Goal: Task Accomplishment & Management: Manage account settings

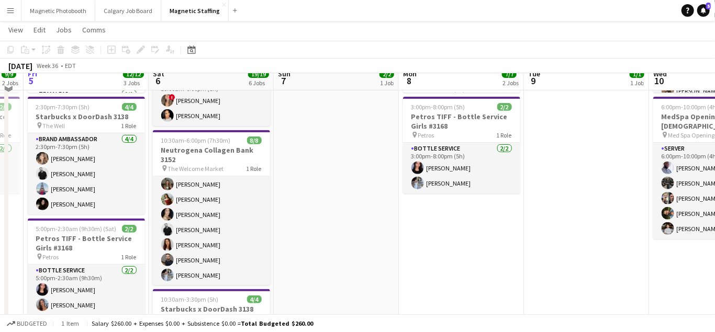
scroll to position [176, 0]
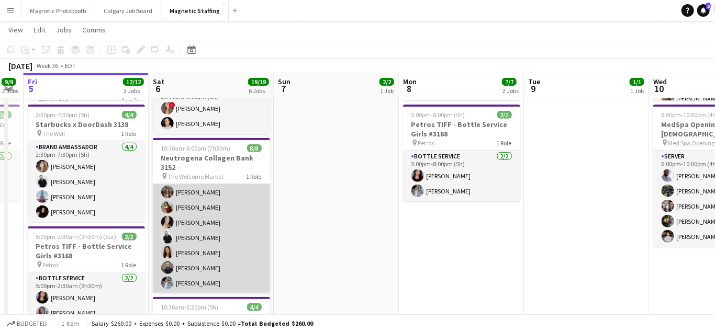
click at [202, 244] on app-card-role "Brand Ambassador [DATE] 10:30am-6:00pm (7h30m) ! [PERSON_NAME] [PERSON_NAME] [P…" at bounding box center [211, 223] width 117 height 142
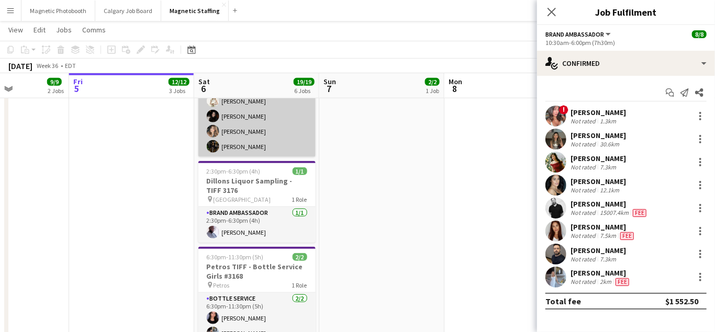
scroll to position [434, 0]
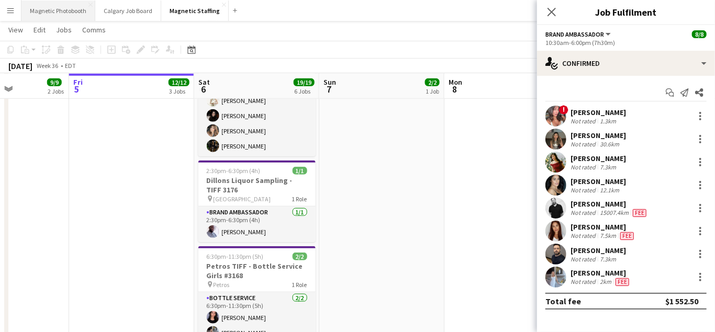
click at [64, 4] on button "Magnetic Photobooth Close" at bounding box center [58, 11] width 74 height 20
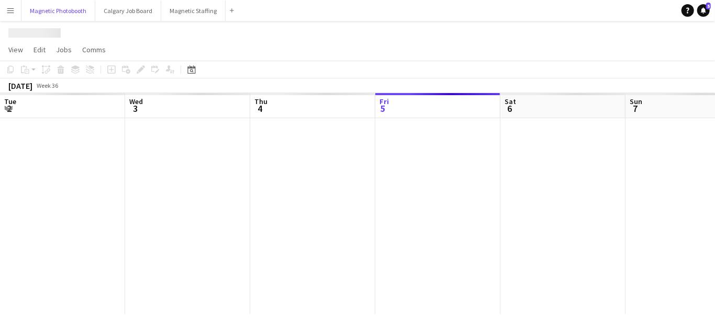
scroll to position [0, 250]
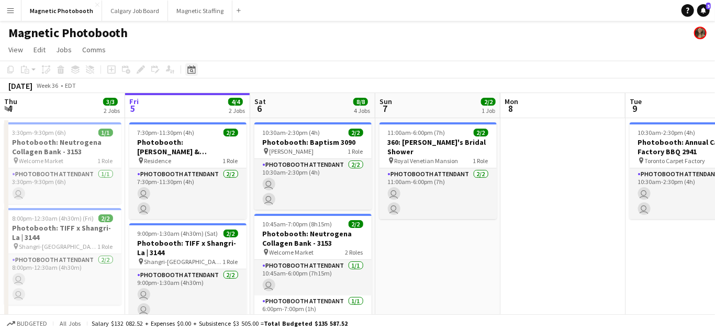
click at [188, 71] on icon "Date picker" at bounding box center [191, 69] width 8 height 8
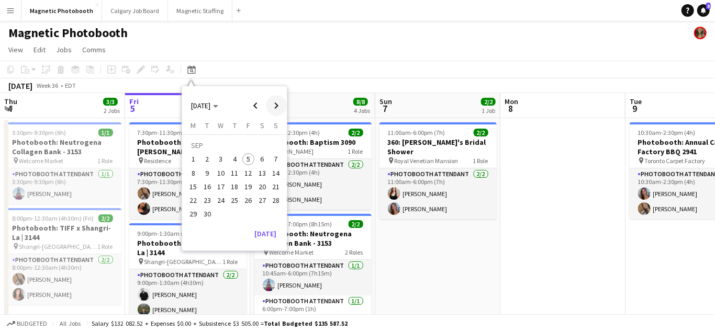
click at [271, 108] on span "Next month" at bounding box center [276, 105] width 21 height 21
click at [266, 172] on span "11" at bounding box center [262, 173] width 13 height 13
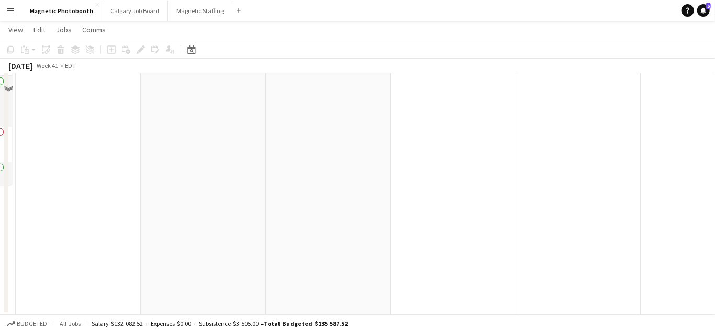
scroll to position [0, 0]
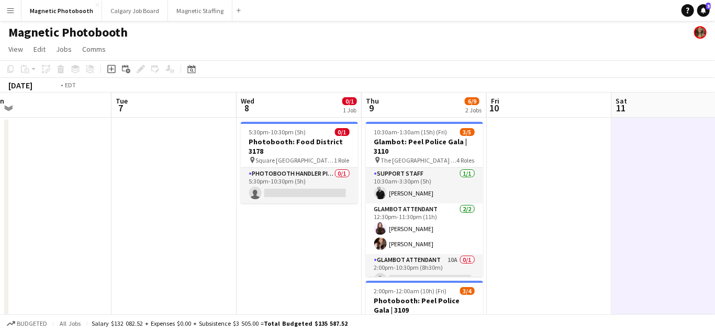
scroll to position [0, 344]
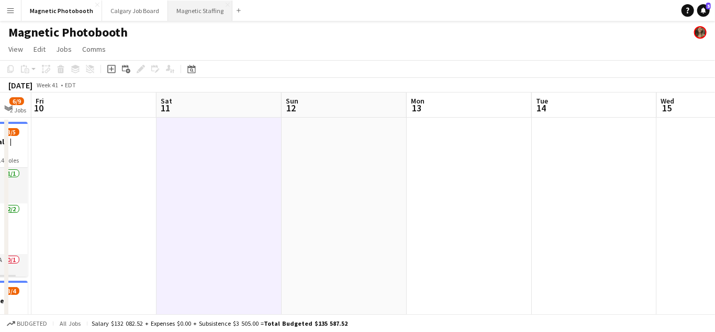
click at [187, 13] on button "Magnetic Staffing Close" at bounding box center [200, 11] width 64 height 20
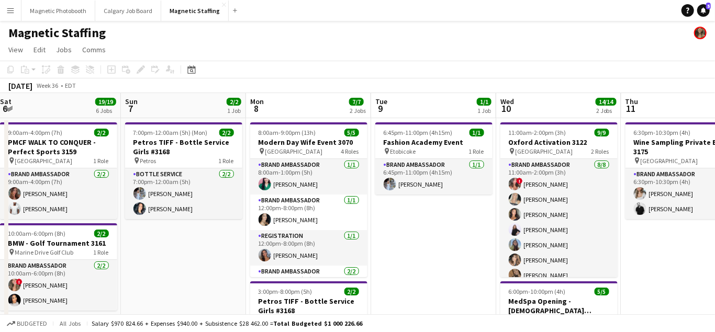
drag, startPoint x: 381, startPoint y: 245, endPoint x: 232, endPoint y: 255, distance: 150.0
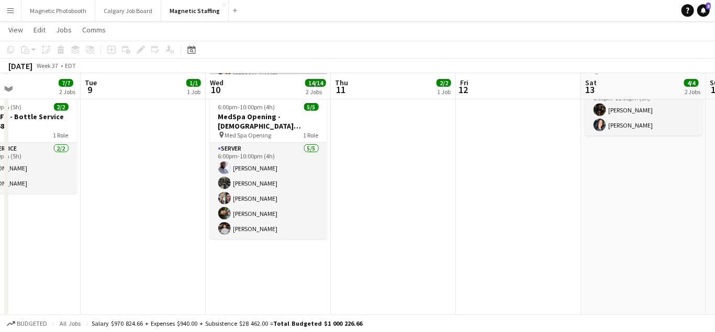
scroll to position [185, 0]
click at [190, 50] on icon at bounding box center [192, 51] width 4 height 4
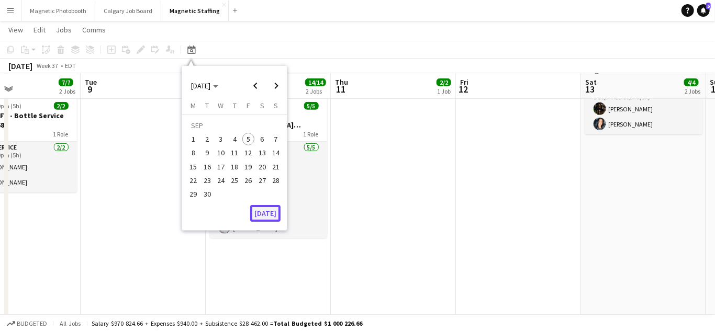
click at [264, 211] on button "[DATE]" at bounding box center [265, 213] width 30 height 17
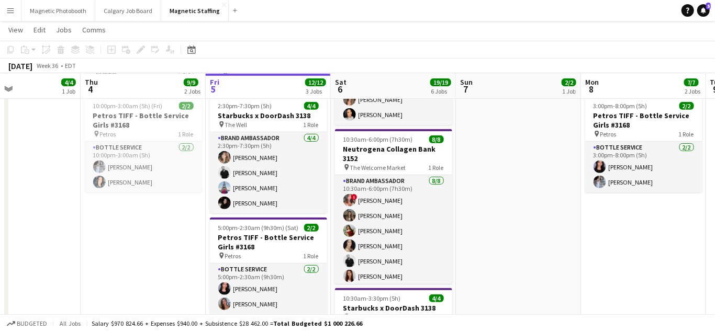
scroll to position [0, 359]
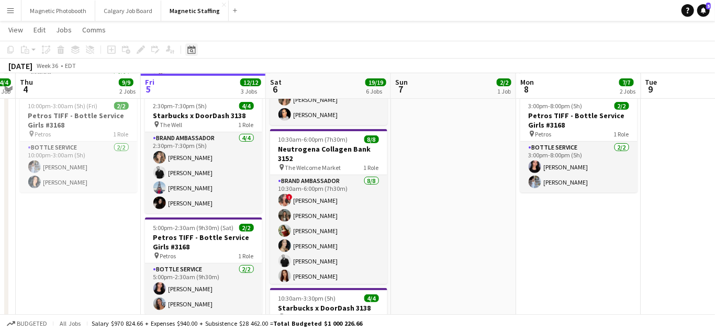
click at [189, 55] on div "Date picker" at bounding box center [191, 49] width 13 height 13
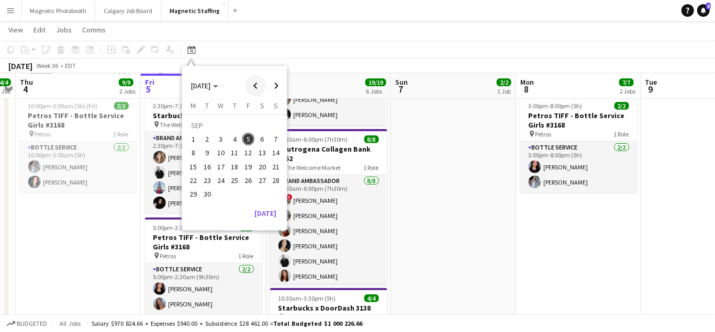
click at [251, 84] on span "Previous month" at bounding box center [255, 85] width 21 height 21
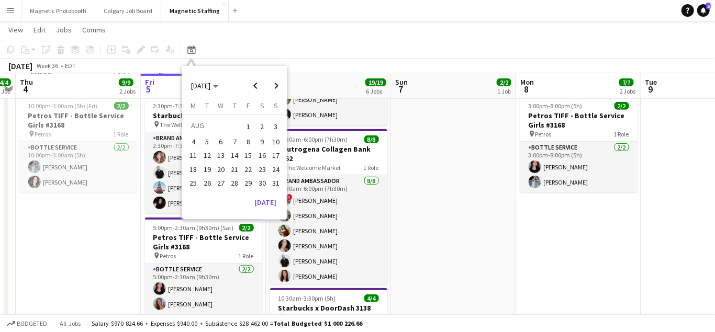
click at [257, 178] on button "30" at bounding box center [262, 183] width 14 height 14
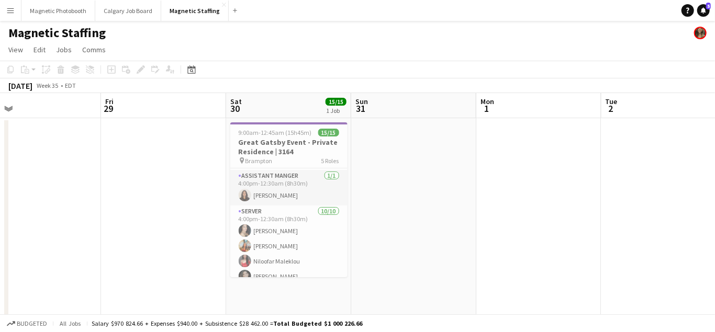
scroll to position [80, 0]
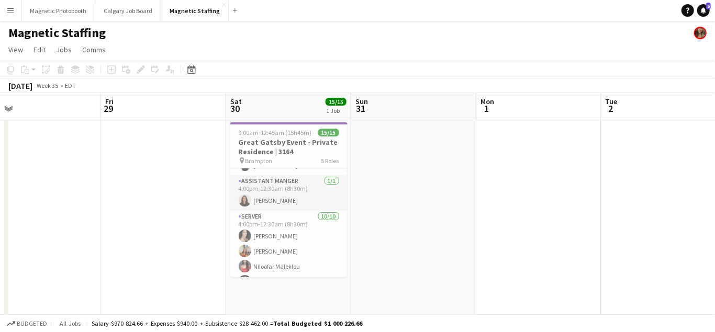
click at [184, 70] on div "Date picker [DATE] [DATE] [DATE] M [DATE] T [DATE] W [DATE] T [DATE] F [DATE] S…" at bounding box center [188, 69] width 24 height 13
click at [188, 68] on icon at bounding box center [191, 69] width 8 height 8
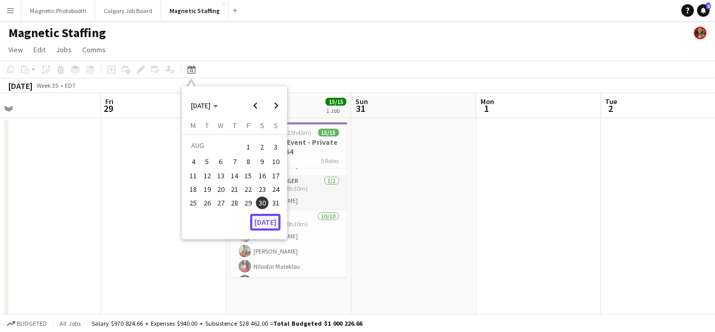
click at [262, 221] on button "[DATE]" at bounding box center [265, 222] width 30 height 17
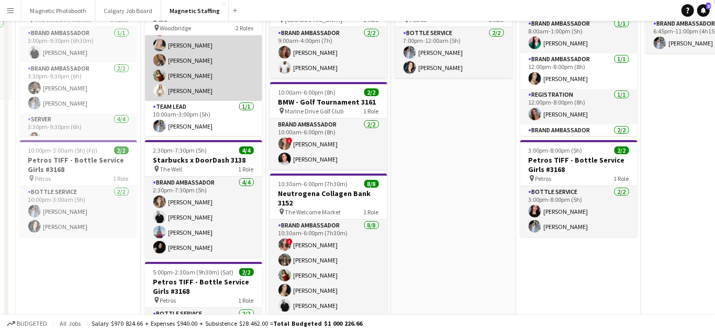
scroll to position [189, 0]
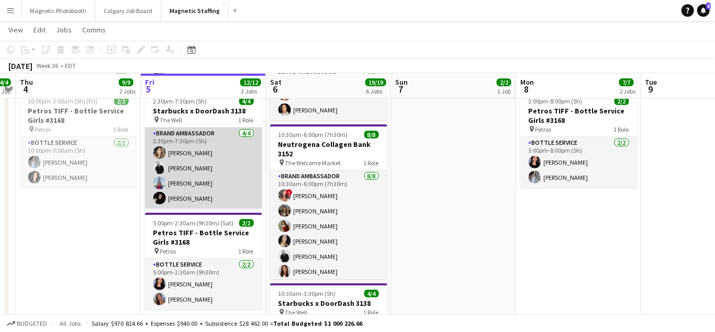
click at [216, 179] on app-card-role "Brand Ambassador [DATE] 2:30pm-7:30pm (5h) [PERSON_NAME] [PERSON_NAME] [PERSON_…" at bounding box center [203, 168] width 117 height 81
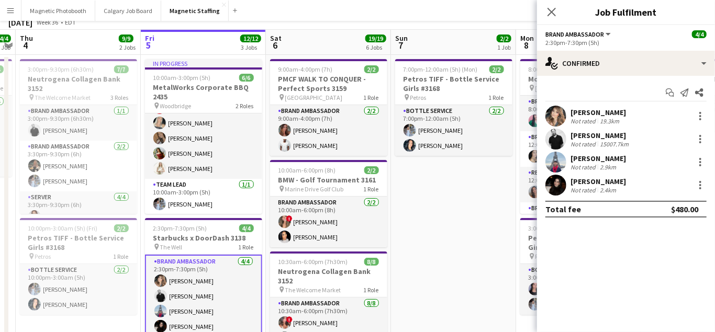
scroll to position [0, 0]
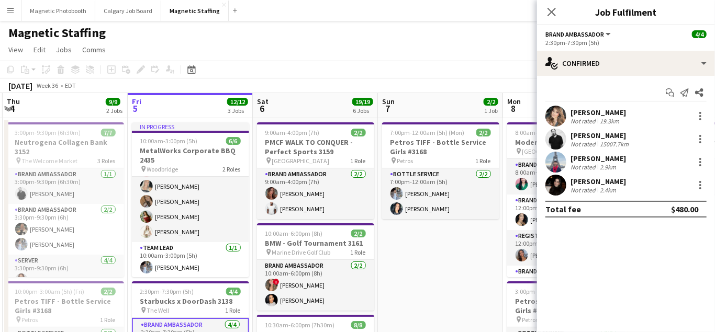
drag, startPoint x: 267, startPoint y: 141, endPoint x: 84, endPoint y: 175, distance: 185.7
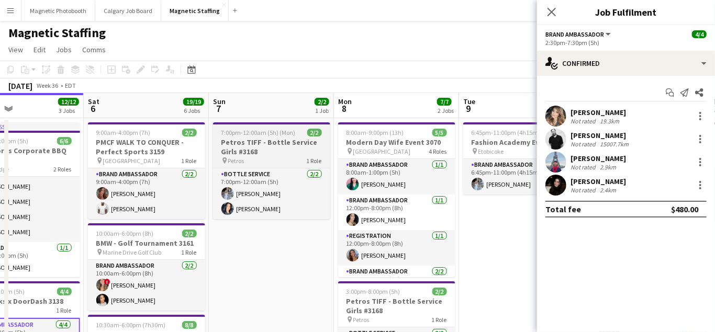
scroll to position [0, 437]
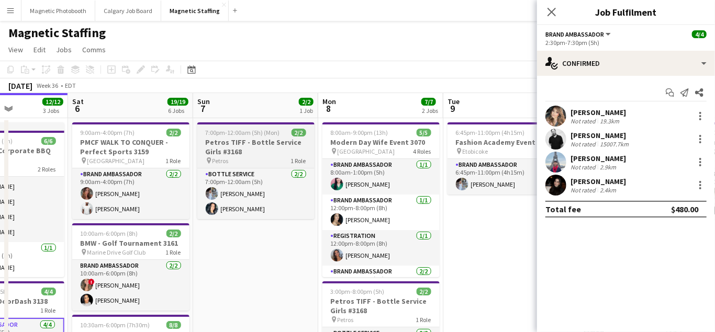
drag, startPoint x: 252, startPoint y: 166, endPoint x: 222, endPoint y: 128, distance: 49.2
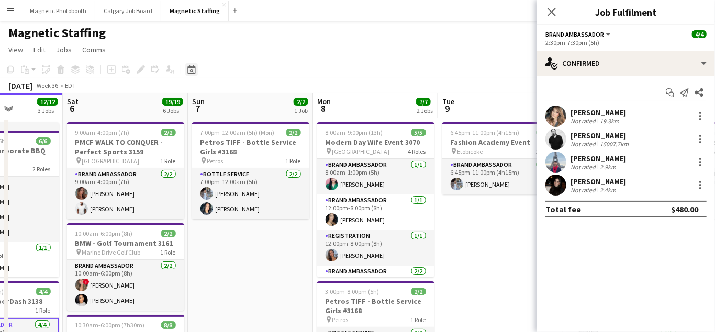
click at [193, 73] on div "Date picker" at bounding box center [191, 69] width 13 height 13
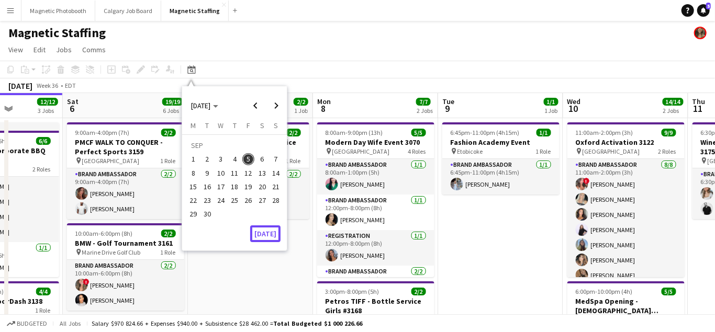
click at [268, 233] on button "[DATE]" at bounding box center [265, 233] width 30 height 17
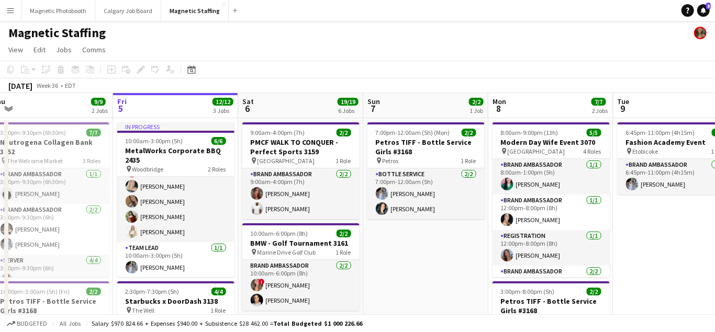
drag, startPoint x: 416, startPoint y: 212, endPoint x: 290, endPoint y: 217, distance: 125.6
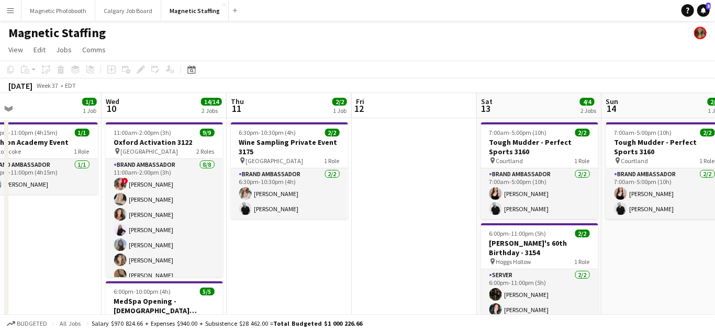
scroll to position [0, 406]
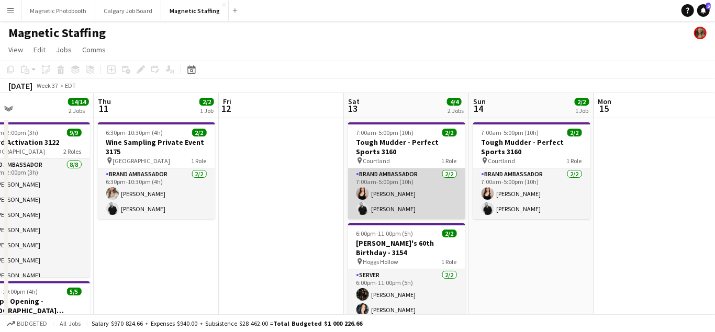
click at [388, 193] on app-card-role "Brand Ambassador [DATE] 7:00am-5:00pm (10h) [PERSON_NAME] [PERSON_NAME]" at bounding box center [406, 193] width 117 height 51
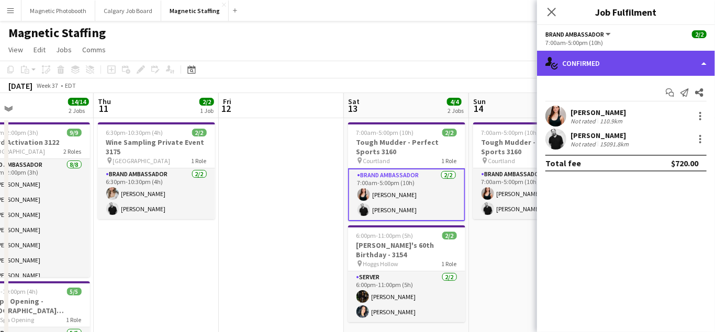
click at [573, 71] on div "single-neutral-actions-check-2 Confirmed" at bounding box center [626, 63] width 178 height 25
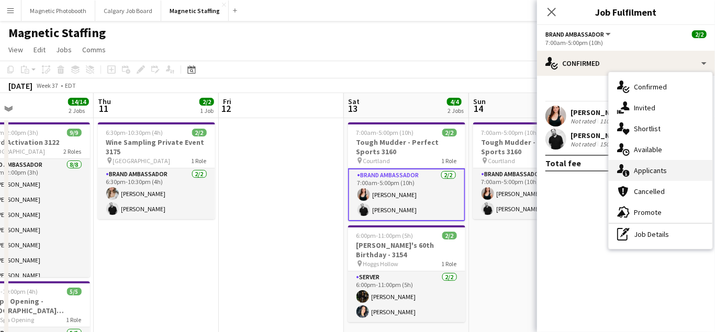
click at [618, 170] on icon at bounding box center [620, 168] width 7 height 9
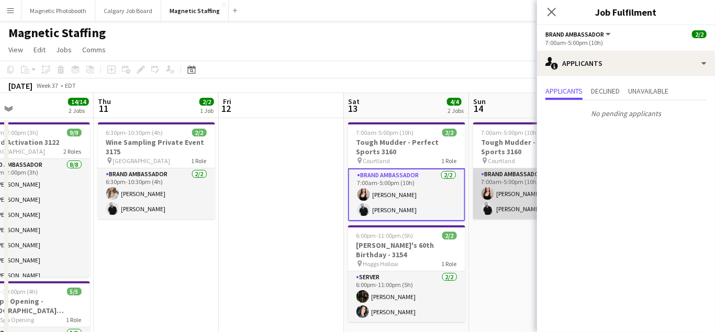
click at [512, 198] on app-card-role "Brand Ambassador [DATE] 7:00am-5:00pm (10h) [PERSON_NAME] [PERSON_NAME]" at bounding box center [531, 193] width 117 height 51
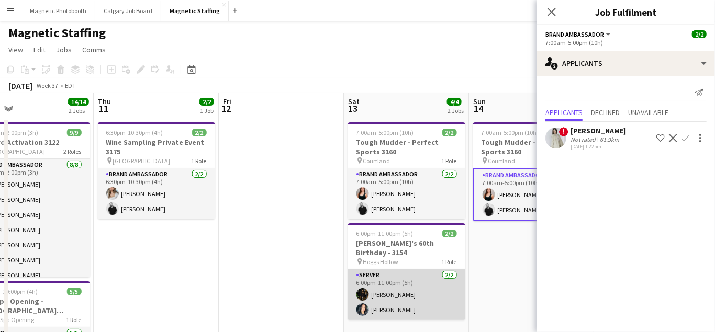
click at [412, 288] on app-card-role "Server [DATE] 6:00pm-11:00pm (5h) [PERSON_NAME] [PERSON_NAME]" at bounding box center [406, 294] width 117 height 51
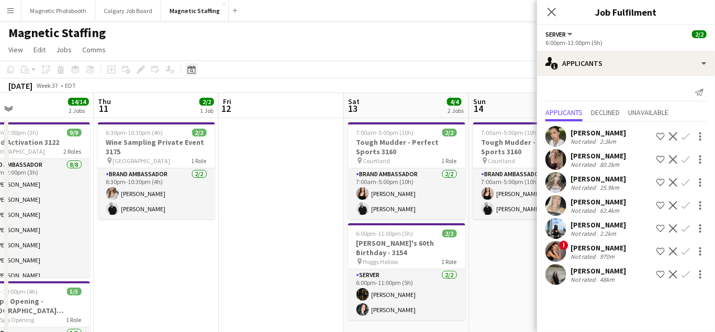
click at [191, 70] on icon "Date picker" at bounding box center [191, 69] width 8 height 8
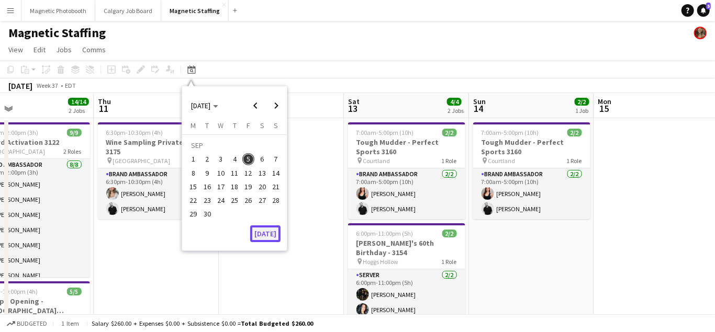
click at [261, 232] on button "[DATE]" at bounding box center [265, 233] width 30 height 17
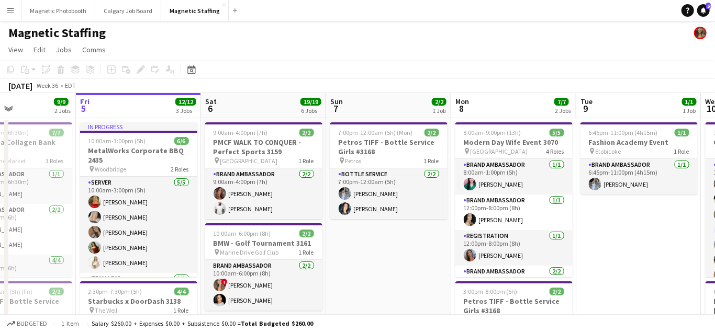
scroll to position [0, 291]
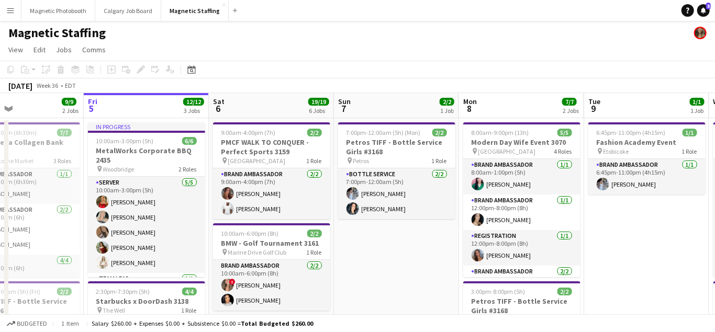
drag, startPoint x: 376, startPoint y: 200, endPoint x: 339, endPoint y: 206, distance: 37.7
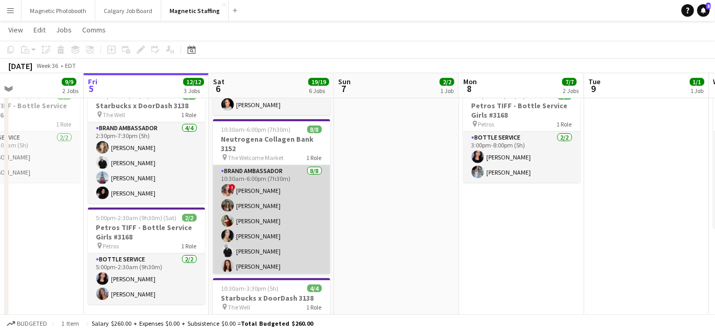
scroll to position [32, 0]
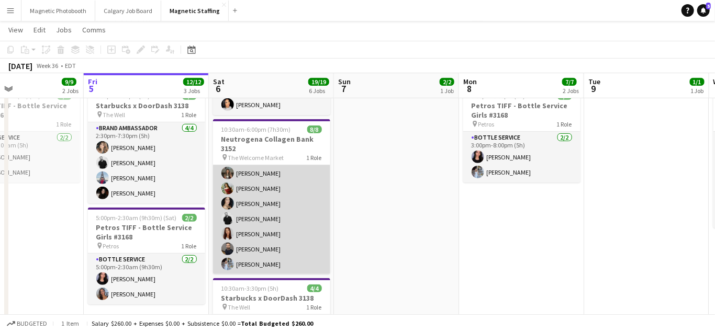
click at [260, 251] on app-card-role "Brand Ambassador [DATE] 10:30am-6:00pm (7h30m) ! [PERSON_NAME] [PERSON_NAME] [P…" at bounding box center [271, 204] width 117 height 142
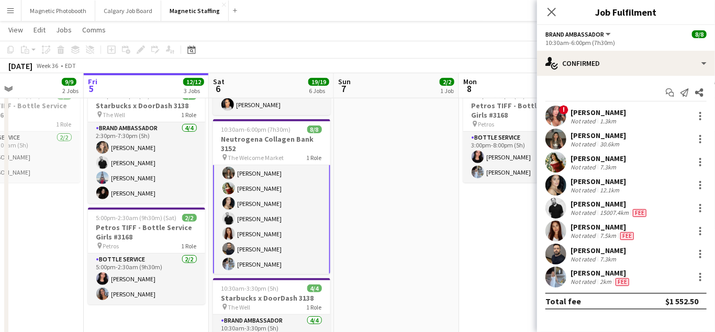
scroll to position [35, 0]
click at [256, 221] on app-card-role "Brand Ambassador [DATE] 10:30am-6:00pm (7h30m) ! [PERSON_NAME] [PERSON_NAME] [P…" at bounding box center [271, 203] width 117 height 144
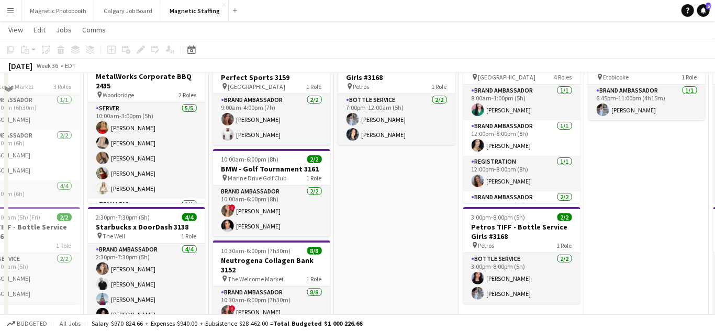
scroll to position [0, 0]
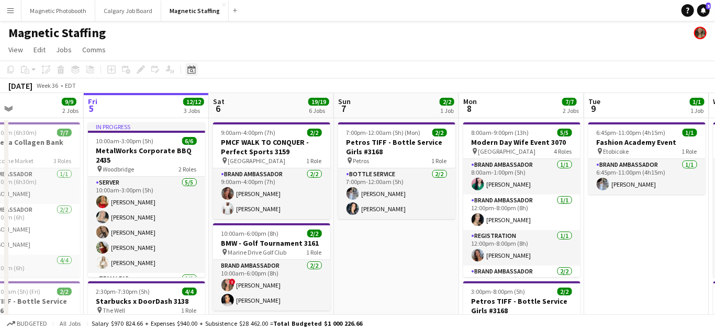
click at [193, 70] on icon "Date picker" at bounding box center [191, 69] width 8 height 8
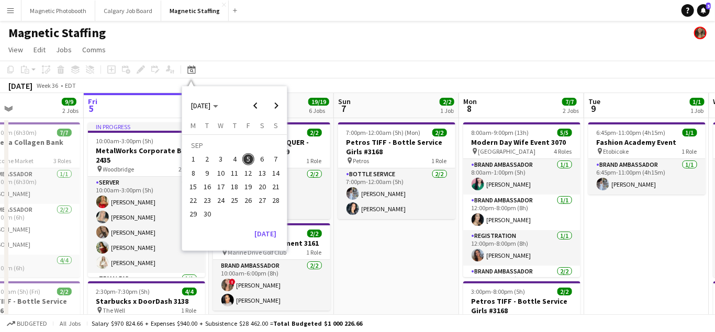
click at [272, 198] on span "28" at bounding box center [275, 200] width 13 height 13
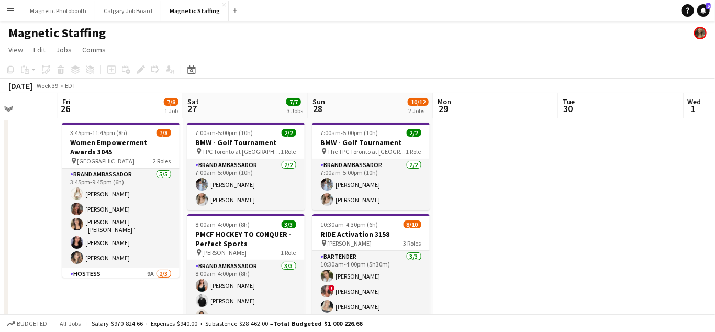
scroll to position [0, 316]
drag, startPoint x: 329, startPoint y: 194, endPoint x: 497, endPoint y: 165, distance: 171.0
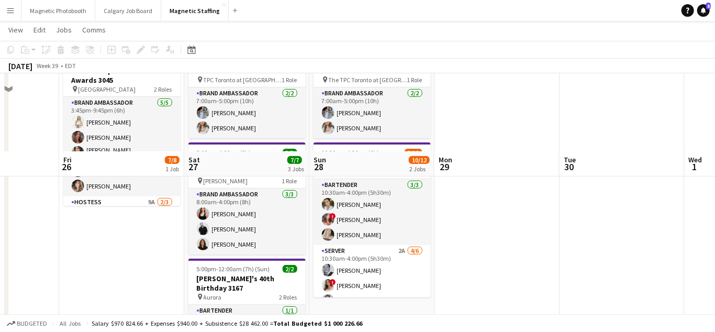
scroll to position [148, 0]
